Goal: Find specific page/section: Find specific page/section

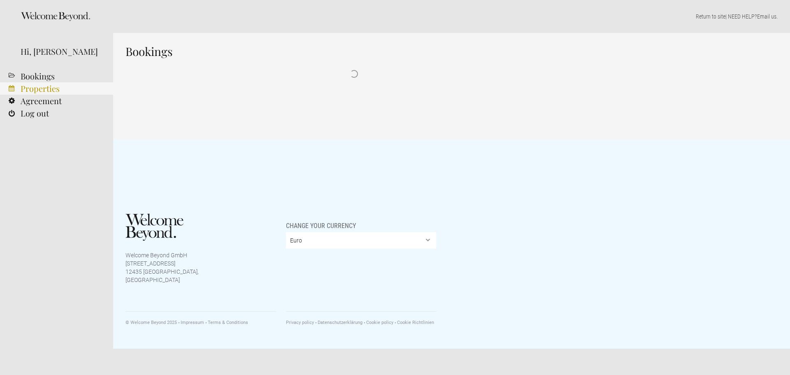
click at [57, 88] on link "Properties" at bounding box center [56, 88] width 113 height 12
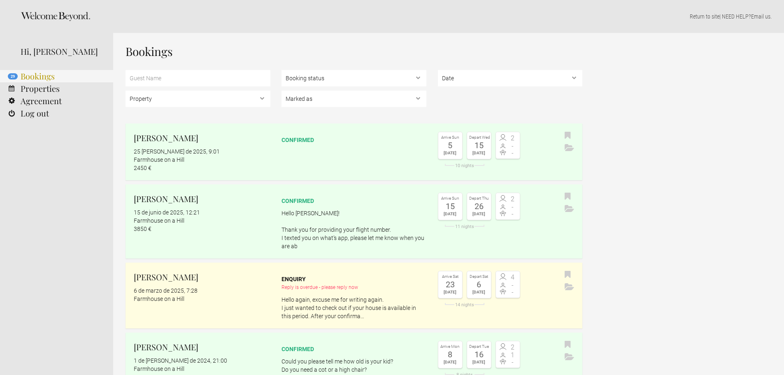
click at [35, 77] on link "29 Bookings" at bounding box center [56, 76] width 113 height 12
click at [43, 87] on link "Properties" at bounding box center [56, 88] width 113 height 12
click at [324, 312] on p "Hello again, excuse me for writing again. I just wanted to check out if your ho…" at bounding box center [354, 308] width 145 height 25
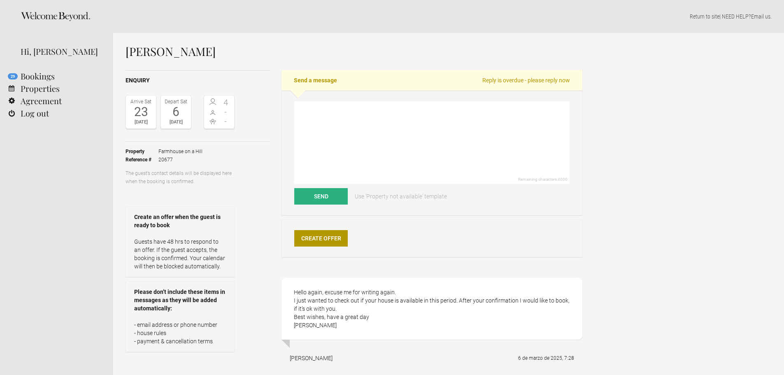
click at [133, 49] on h1 "[PERSON_NAME]" at bounding box center [354, 51] width 457 height 12
drag, startPoint x: 126, startPoint y: 50, endPoint x: 243, endPoint y: 56, distance: 117.0
click at [243, 56] on h1 "[PERSON_NAME]" at bounding box center [354, 51] width 457 height 12
copy h1 "[PERSON_NAME]"
